Goal: Information Seeking & Learning: Learn about a topic

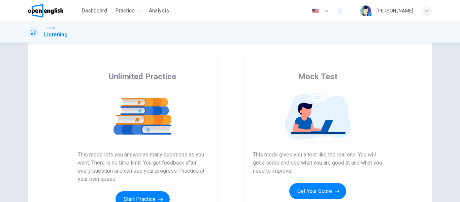
scroll to position [54, 0]
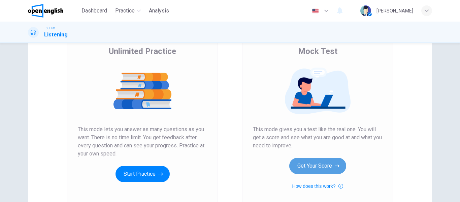
click at [323, 160] on button "Get Your Score" at bounding box center [317, 166] width 57 height 16
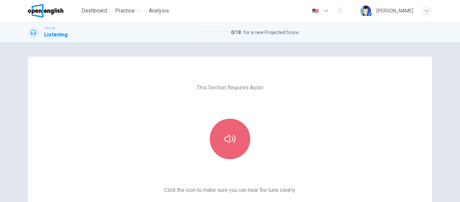
click at [227, 142] on icon "button" at bounding box center [230, 139] width 11 height 8
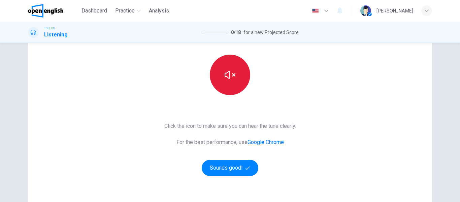
scroll to position [65, 0]
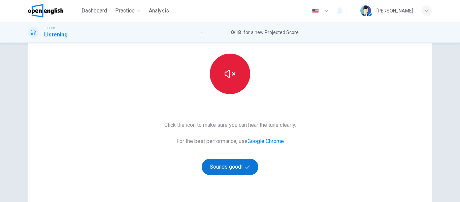
click at [251, 168] on button "Sounds good!" at bounding box center [230, 167] width 57 height 16
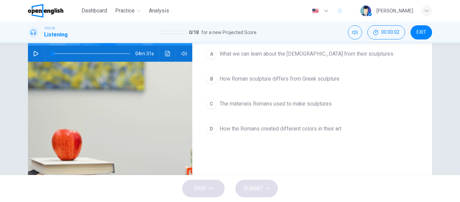
click at [31, 56] on button "button" at bounding box center [36, 53] width 11 height 16
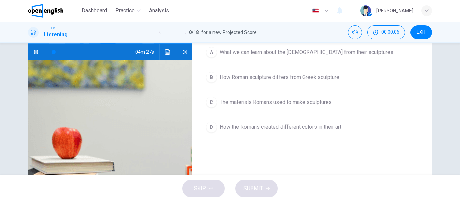
scroll to position [67, 0]
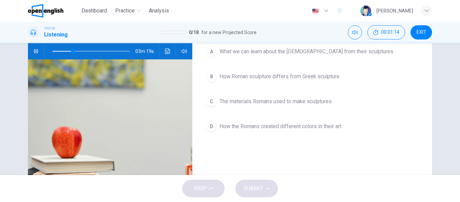
click at [264, 74] on span "How Roman sculpture differs from Greek sculpture" at bounding box center [280, 76] width 120 height 8
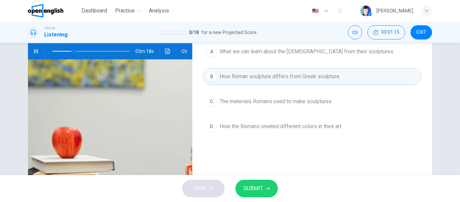
click at [253, 183] on button "SUBMIT" at bounding box center [256, 188] width 42 height 18
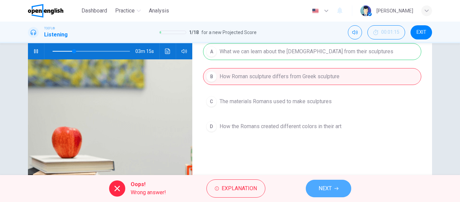
click at [320, 182] on button "NEXT" at bounding box center [328, 188] width 45 height 18
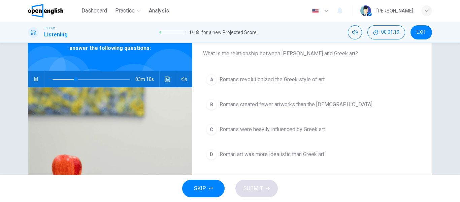
scroll to position [38, 0]
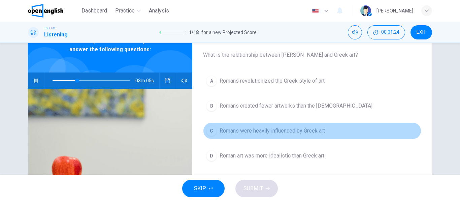
click at [283, 131] on span "Romans were heavily influenced by Greek art" at bounding box center [272, 131] width 105 height 8
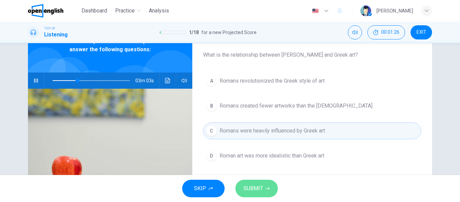
click at [264, 184] on button "SUBMIT" at bounding box center [256, 188] width 42 height 18
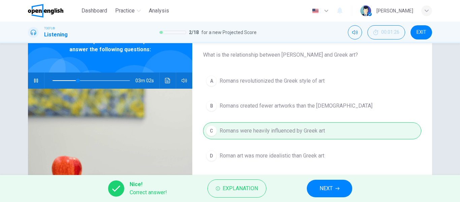
click at [312, 183] on button "NEXT" at bounding box center [329, 188] width 45 height 18
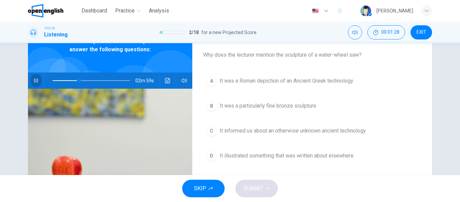
click at [31, 80] on button "button" at bounding box center [36, 80] width 11 height 16
click at [31, 81] on button "button" at bounding box center [36, 80] width 11 height 16
click at [267, 85] on button "A It was a Roman depiction of an Ancient Greek technology" at bounding box center [312, 80] width 218 height 17
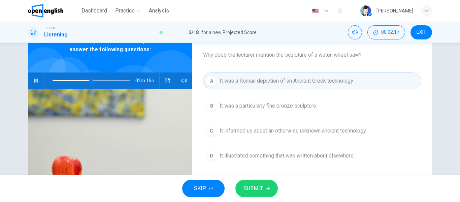
click at [267, 85] on button "A It was a Roman depiction of an Ancient Greek technology" at bounding box center [312, 80] width 218 height 17
type input "**"
click at [203, 72] on button "A It was a Roman depiction of an Ancient Greek technology" at bounding box center [312, 80] width 218 height 17
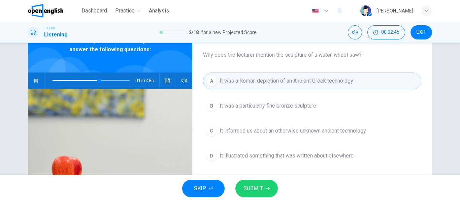
click at [263, 183] on button "SUBMIT" at bounding box center [256, 188] width 42 height 18
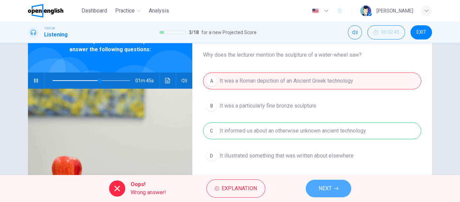
click at [316, 185] on button "NEXT" at bounding box center [328, 188] width 45 height 18
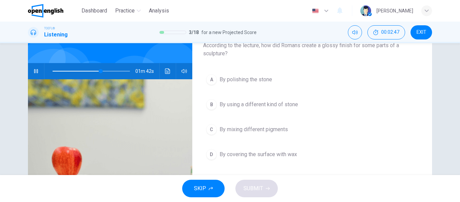
scroll to position [48, 0]
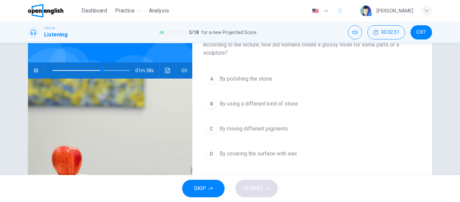
click at [270, 126] on span "By mixing different pigments" at bounding box center [254, 129] width 68 height 8
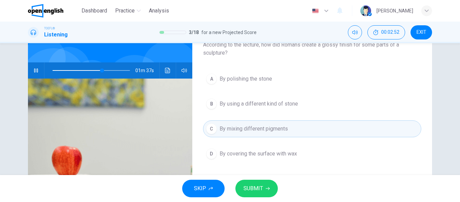
click at [248, 189] on span "SUBMIT" at bounding box center [253, 188] width 20 height 9
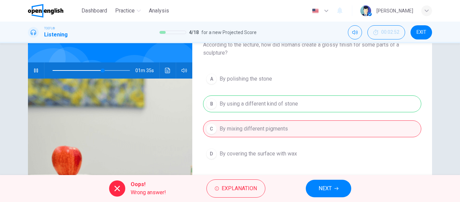
click at [339, 181] on button "NEXT" at bounding box center [328, 188] width 45 height 18
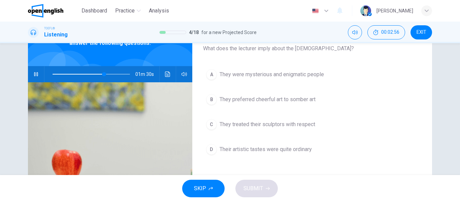
scroll to position [47, 0]
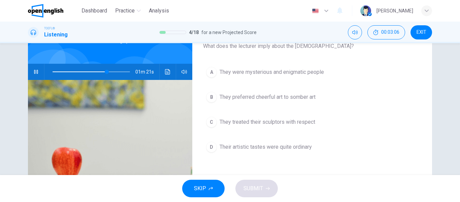
click at [265, 125] on span "They treated their sculptors with respect" at bounding box center [268, 122] width 96 height 8
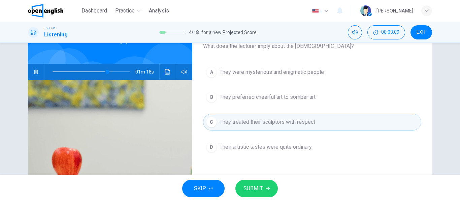
click at [246, 181] on button "SUBMIT" at bounding box center [256, 188] width 42 height 18
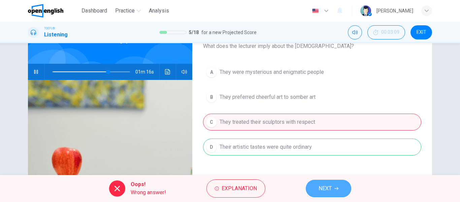
click at [308, 186] on button "NEXT" at bounding box center [328, 188] width 45 height 18
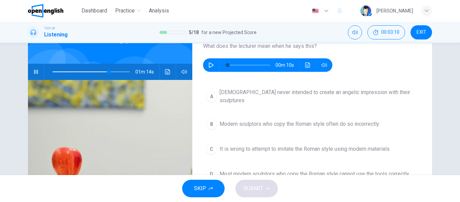
click at [37, 70] on icon "button" at bounding box center [35, 71] width 5 height 5
type input "**"
click at [214, 66] on button "button" at bounding box center [211, 64] width 11 height 13
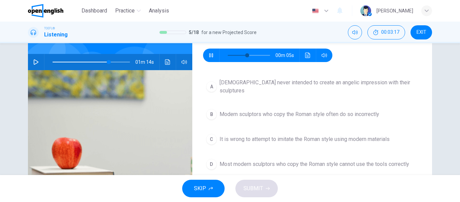
scroll to position [59, 0]
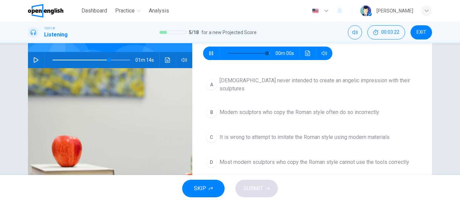
type input "*"
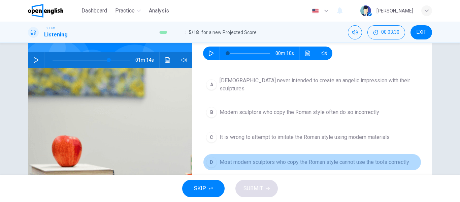
click at [290, 159] on span "Most modern sculptors who copy the Roman style cannot use the tools correctly" at bounding box center [315, 162] width 190 height 8
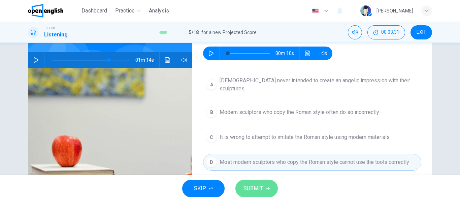
click at [250, 187] on span "SUBMIT" at bounding box center [253, 188] width 20 height 9
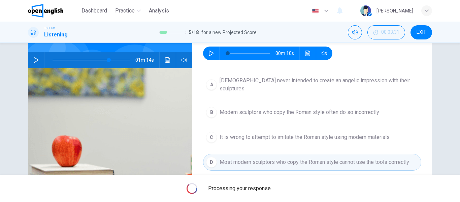
type input "**"
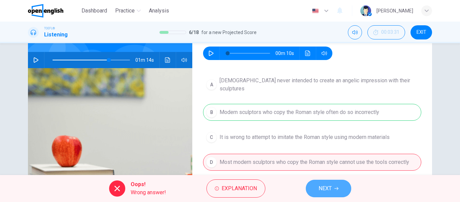
click at [321, 189] on span "NEXT" at bounding box center [325, 188] width 13 height 9
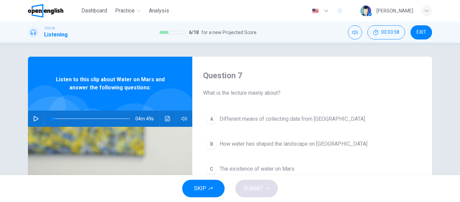
click at [47, 13] on img at bounding box center [45, 10] width 35 height 13
